Goal: Task Accomplishment & Management: Use online tool/utility

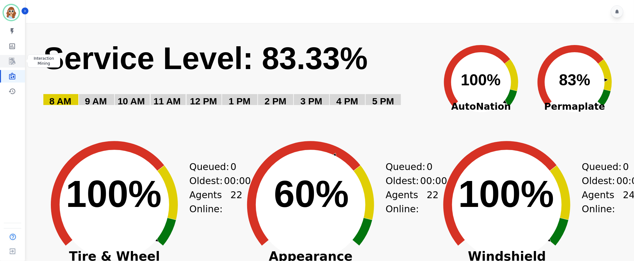
click at [12, 60] on icon "Sidebar" at bounding box center [11, 60] width 7 height 7
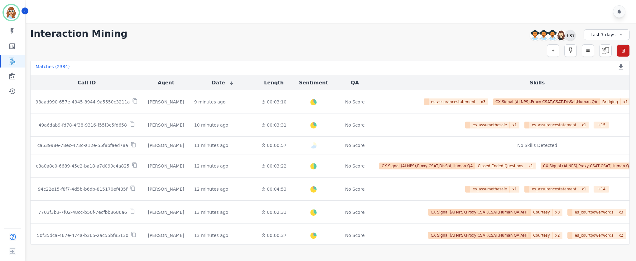
click at [565, 35] on div "+37" at bounding box center [570, 35] width 11 height 11
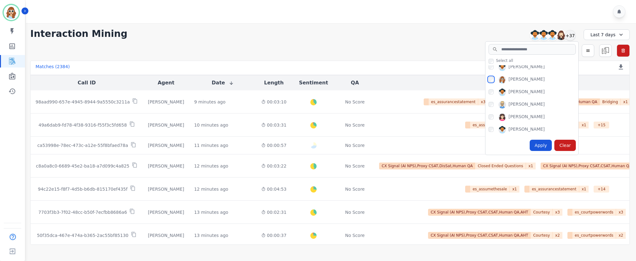
scroll to position [374, 0]
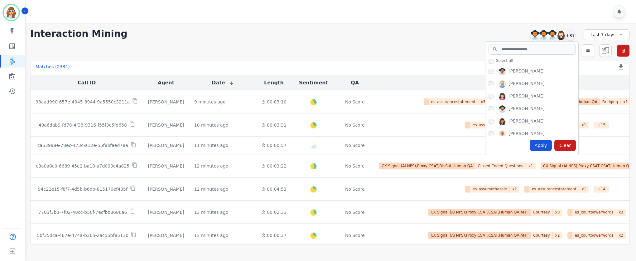
click at [492, 99] on div "[PERSON_NAME]" at bounding box center [534, 98] width 90 height 10
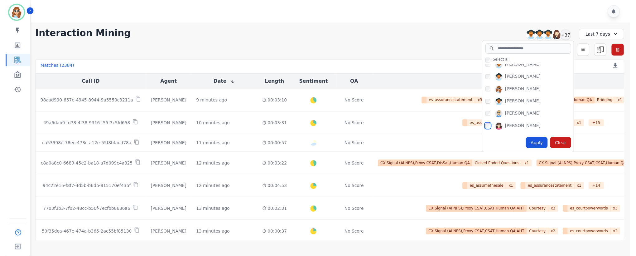
scroll to position [328, 0]
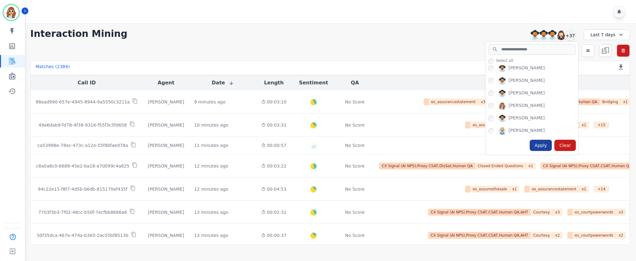
click at [542, 142] on div "Apply" at bounding box center [541, 144] width 22 height 11
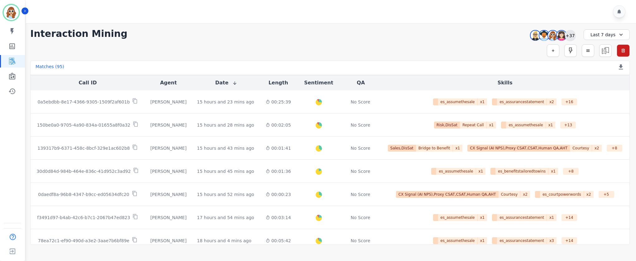
click at [568, 36] on div "+37" at bounding box center [570, 35] width 11 height 11
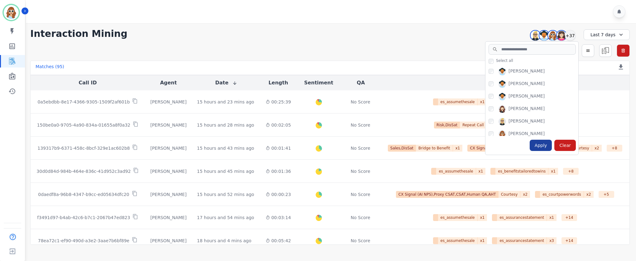
click at [547, 144] on div "Apply" at bounding box center [541, 144] width 22 height 11
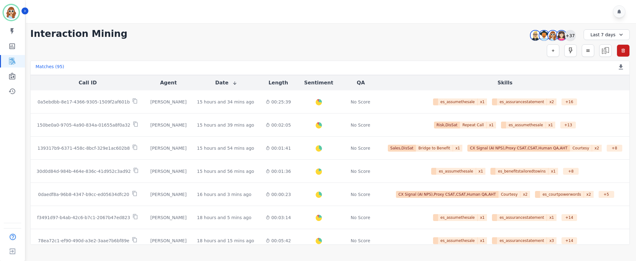
click at [566, 37] on div "+37" at bounding box center [570, 35] width 11 height 11
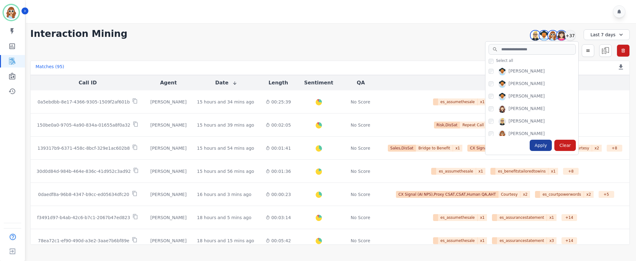
click at [540, 146] on div "Apply" at bounding box center [541, 144] width 22 height 11
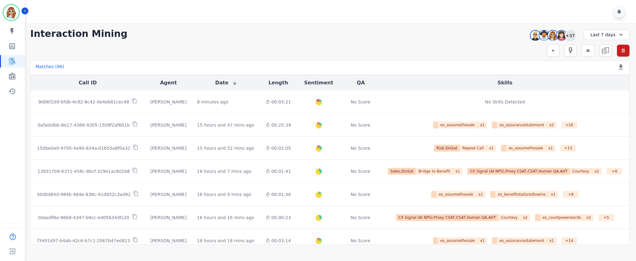
click at [570, 34] on div "+37" at bounding box center [570, 35] width 11 height 11
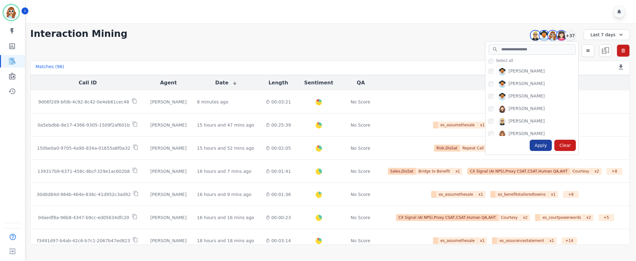
click at [542, 142] on div "Apply" at bounding box center [541, 144] width 22 height 11
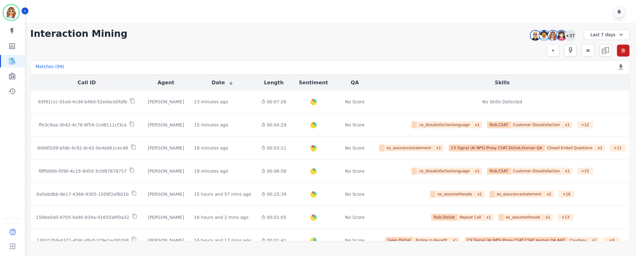
click at [567, 32] on div "+37" at bounding box center [570, 35] width 11 height 11
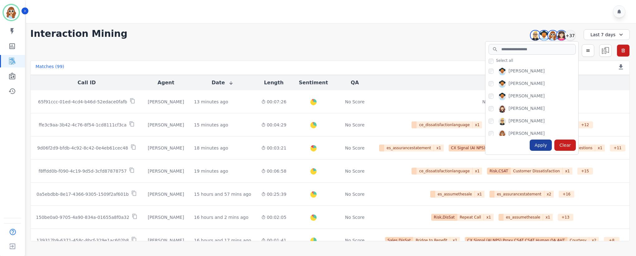
click at [543, 148] on div "Apply" at bounding box center [541, 144] width 22 height 11
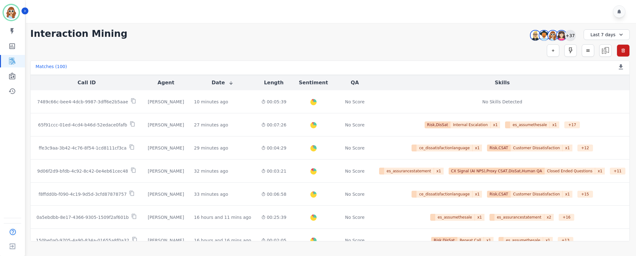
click at [569, 36] on div "+37" at bounding box center [570, 35] width 11 height 11
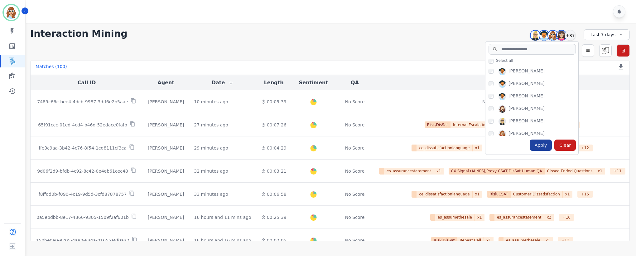
click at [542, 143] on div "Apply" at bounding box center [541, 144] width 22 height 11
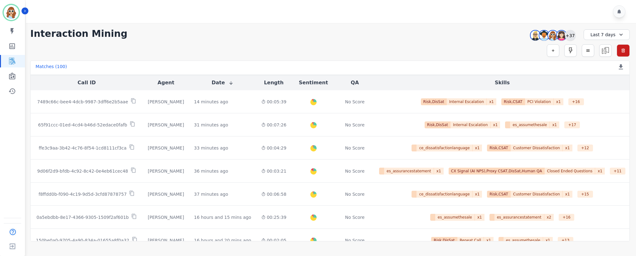
click at [569, 34] on div "+37" at bounding box center [570, 35] width 11 height 11
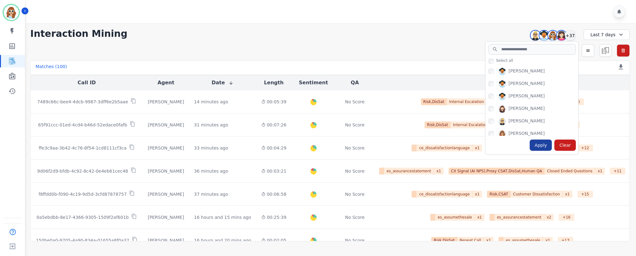
click at [540, 146] on div "Apply" at bounding box center [541, 144] width 22 height 11
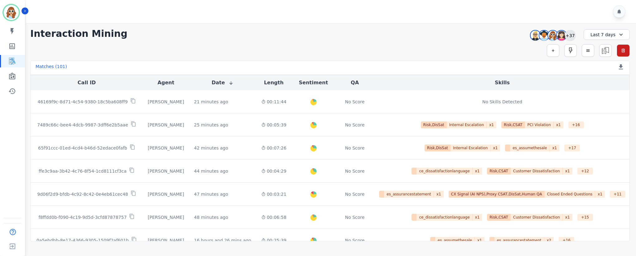
click at [573, 35] on div "+37" at bounding box center [570, 35] width 11 height 11
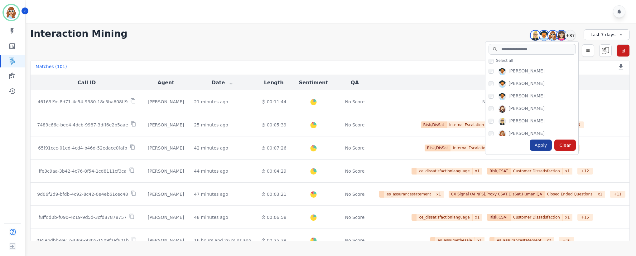
click at [539, 144] on div "Apply" at bounding box center [541, 144] width 22 height 11
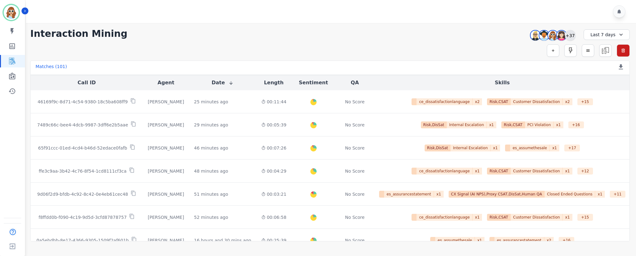
click at [572, 37] on div "+37" at bounding box center [570, 35] width 11 height 11
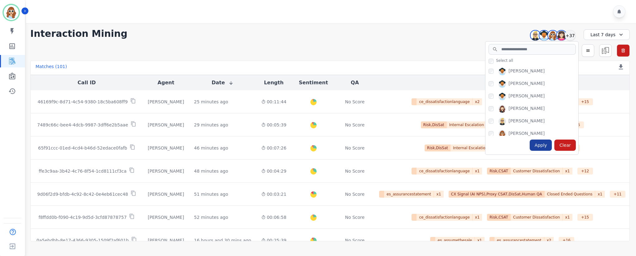
click at [541, 146] on div "Apply" at bounding box center [541, 144] width 22 height 11
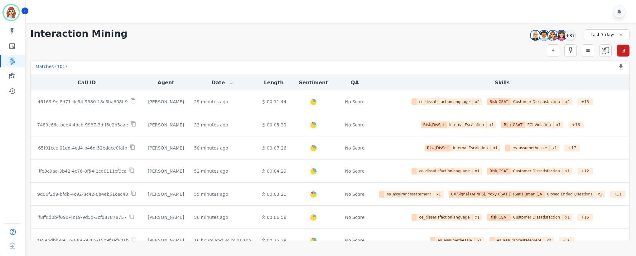
click at [12, 157] on div "[PERSON_NAME] ID: [PERSON_NAME][EMAIL_ADDRESS][PERSON_NAME][DOMAIN_NAME] My ski…" at bounding box center [12, 128] width 25 height 256
click at [569, 37] on div "+37" at bounding box center [570, 35] width 11 height 11
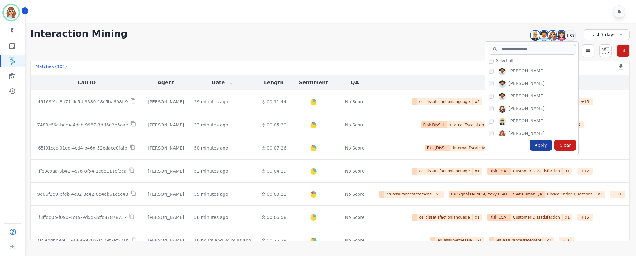
click at [545, 144] on div "Apply" at bounding box center [541, 144] width 22 height 11
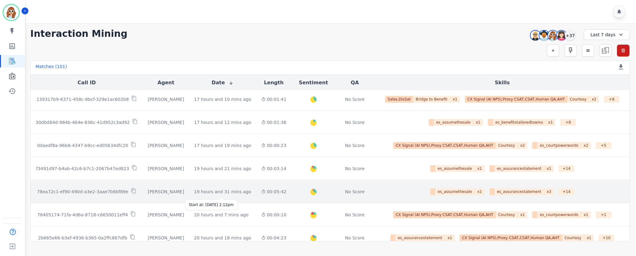
scroll to position [140, 0]
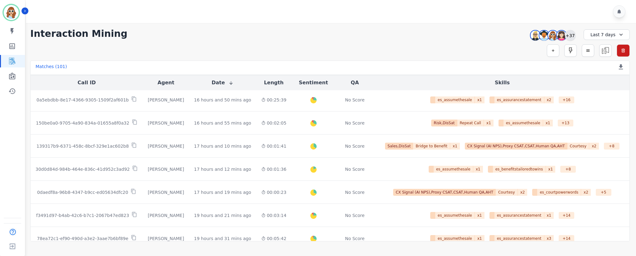
click at [568, 37] on div "+37" at bounding box center [570, 35] width 11 height 11
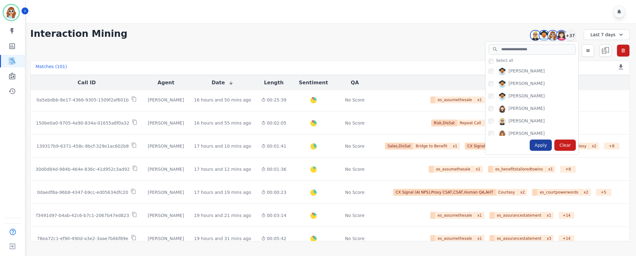
click at [545, 144] on div "Apply" at bounding box center [541, 144] width 22 height 11
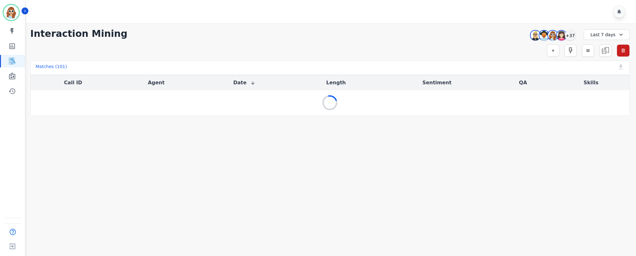
scroll to position [0, 0]
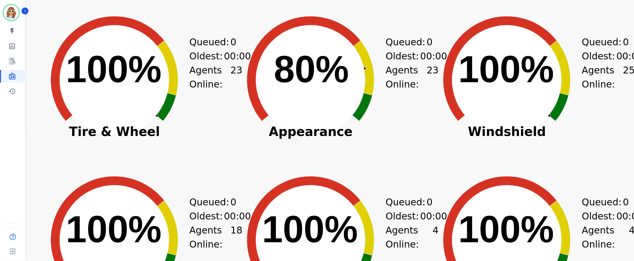
scroll to position [112, 0]
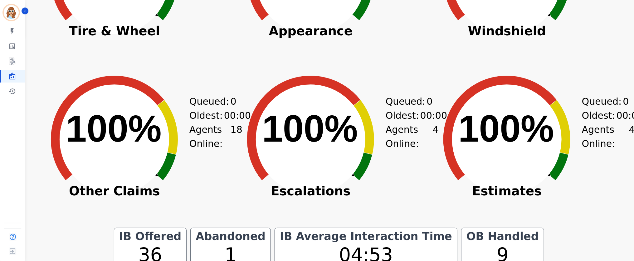
scroll to position [234, 0]
